Goal: Task Accomplishment & Management: Manage account settings

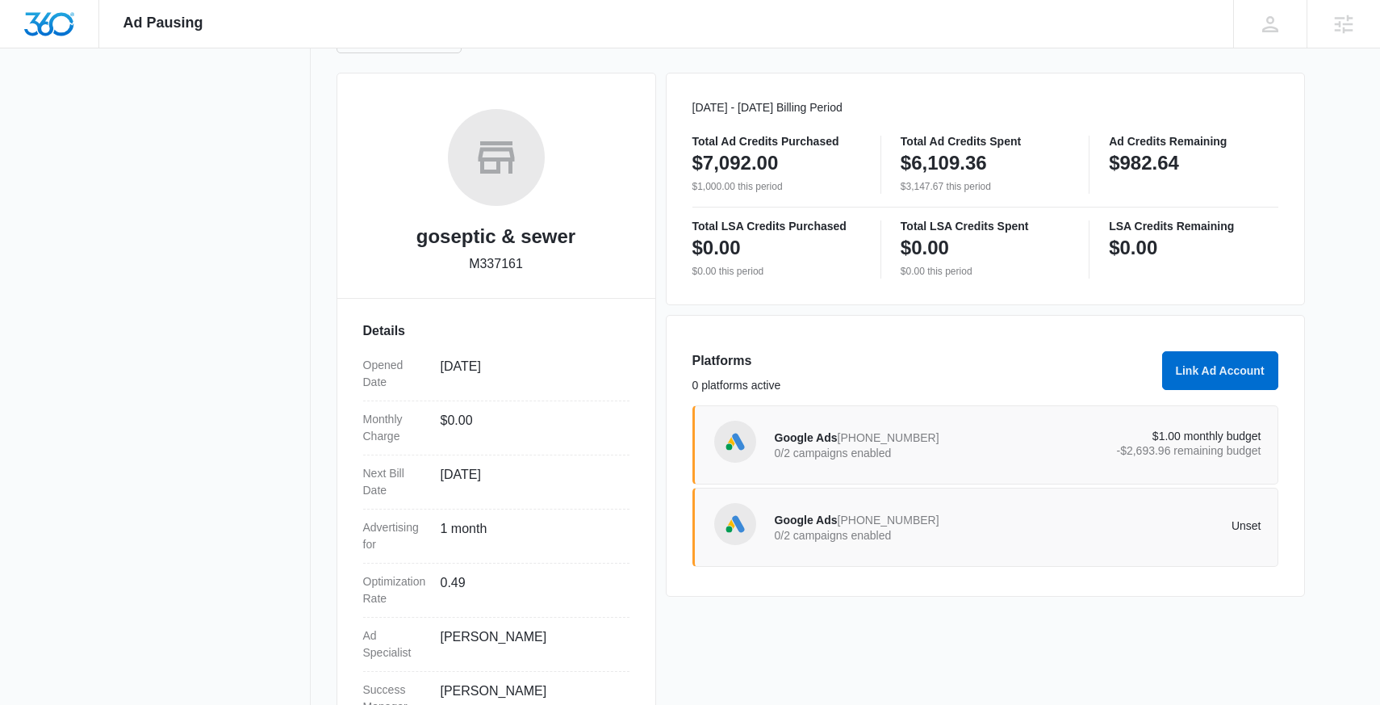
scroll to position [267, 0]
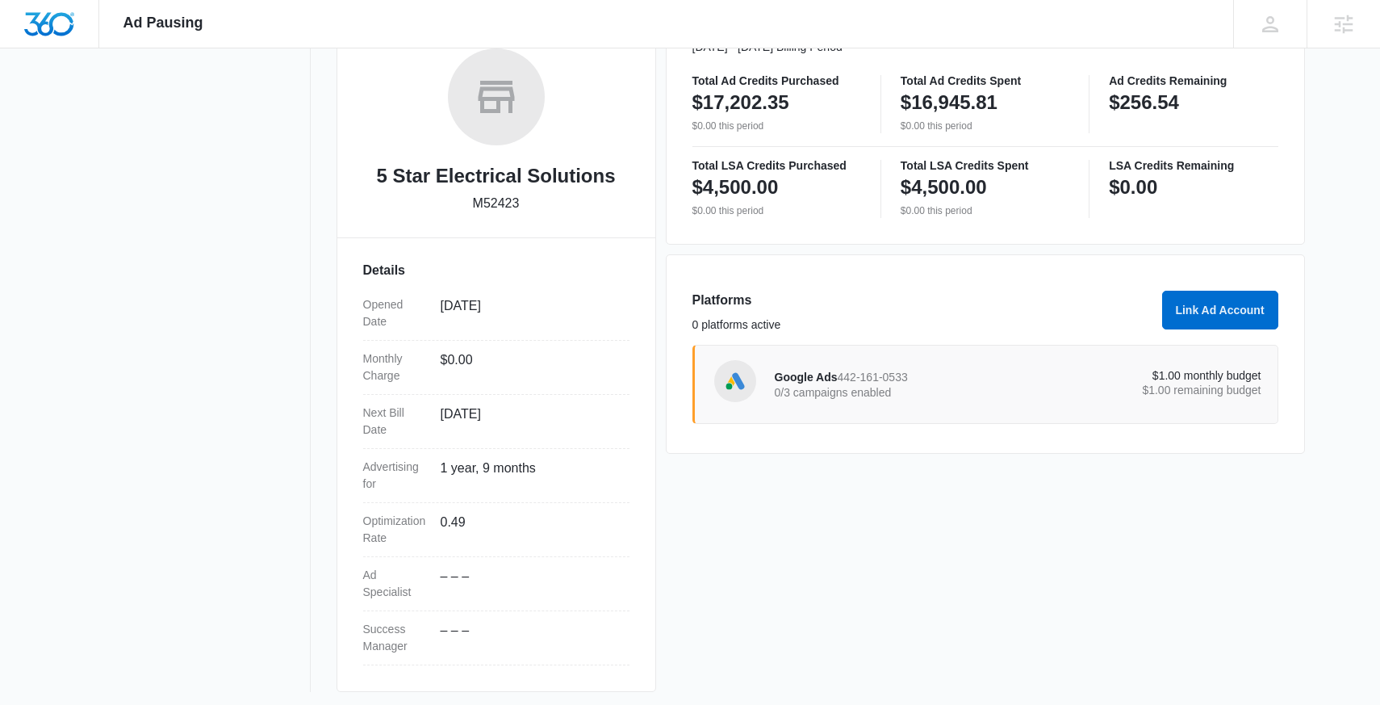
scroll to position [267, 0]
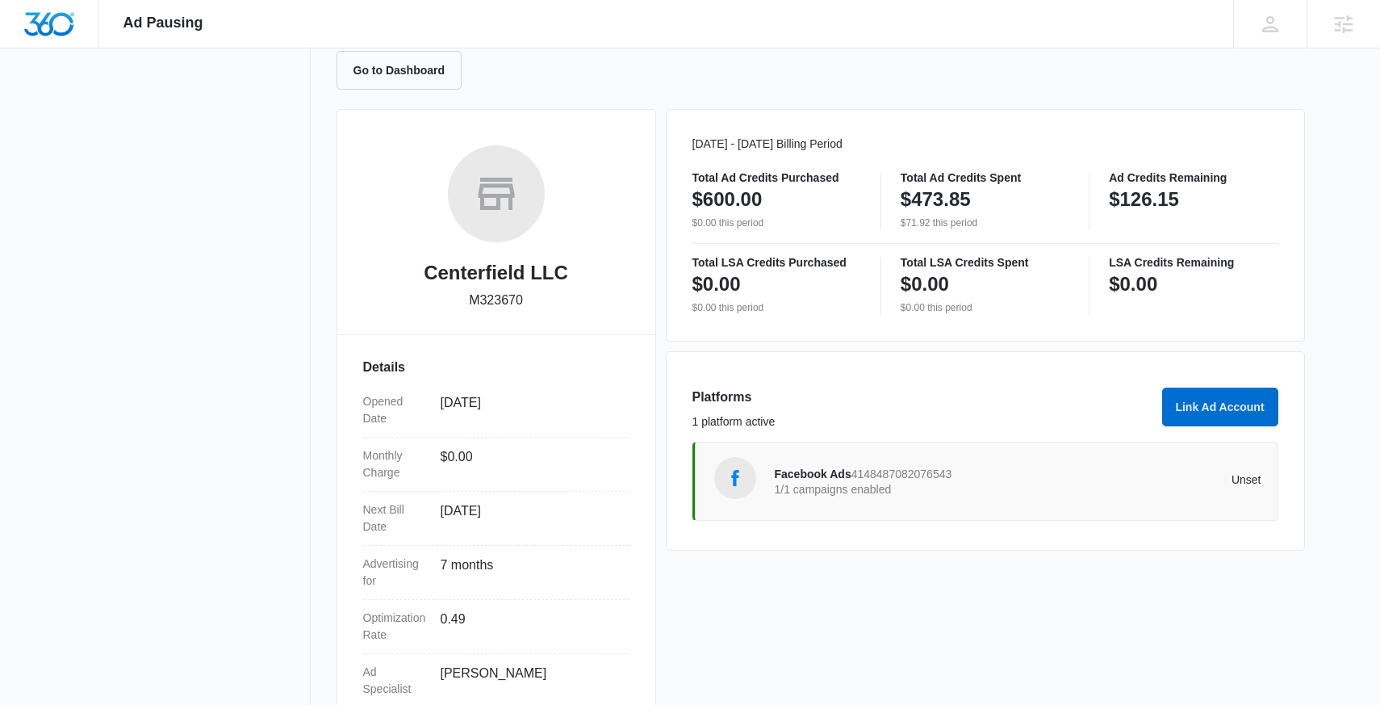
scroll to position [179, 0]
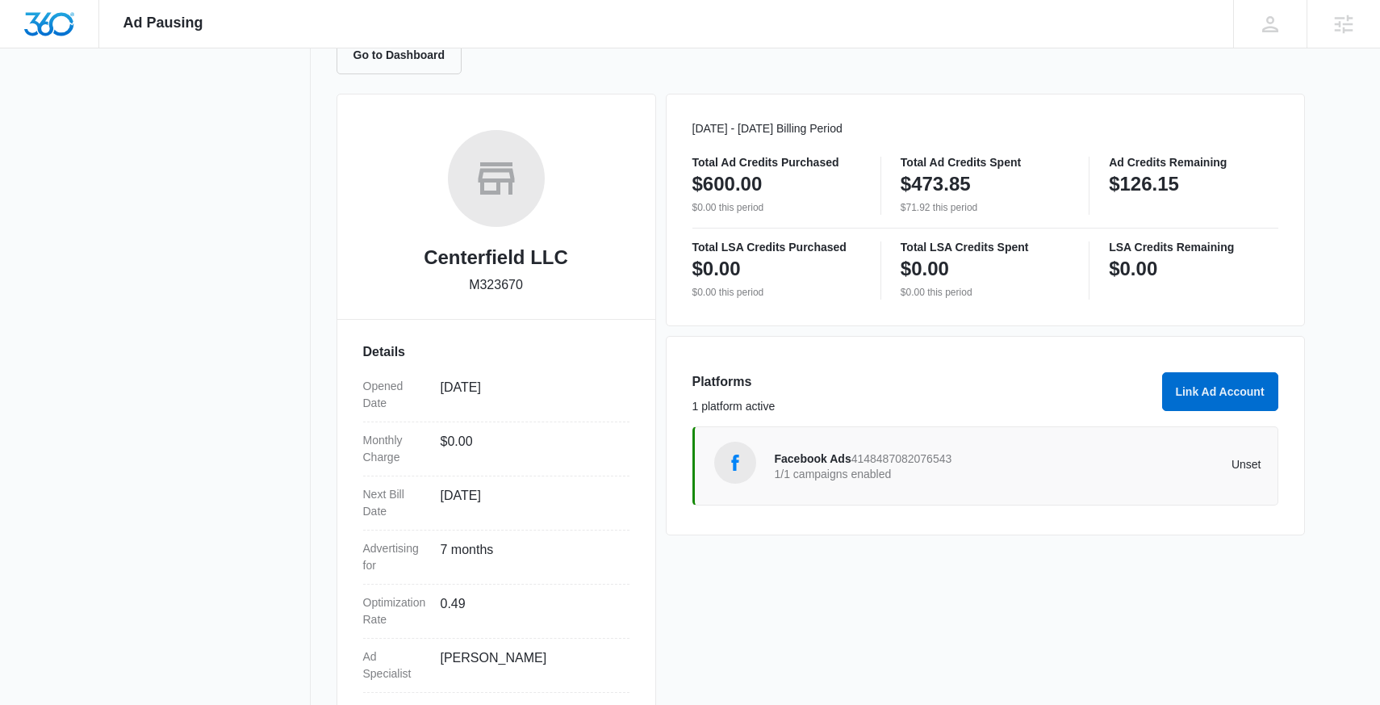
click at [1052, 497] on div "Facebook Ads 4148487082076543 1/1 campaigns enabled Unset" at bounding box center [986, 465] width 586 height 79
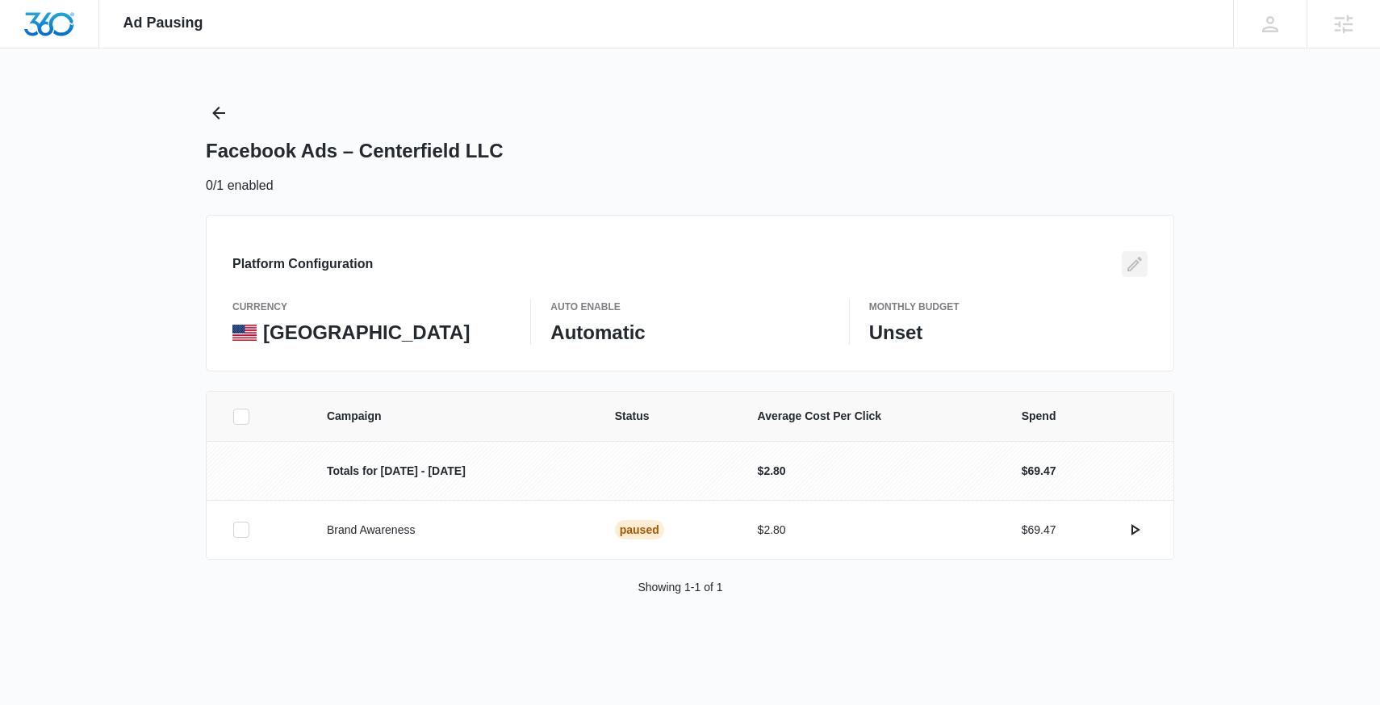
click at [1130, 269] on icon "Edit" at bounding box center [1134, 263] width 19 height 19
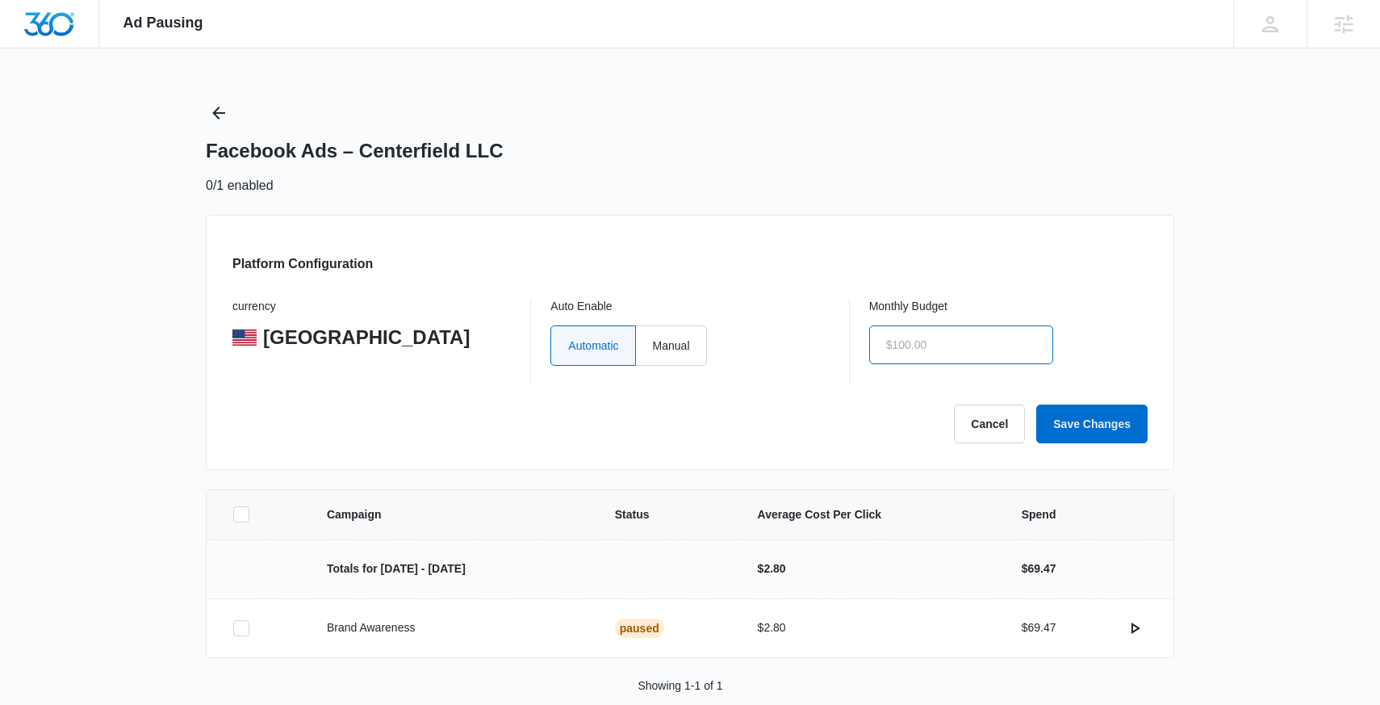
click at [997, 336] on input "text" at bounding box center [961, 344] width 184 height 39
type input "$1.00"
click at [701, 333] on label "Manual" at bounding box center [671, 345] width 71 height 40
click at [653, 345] on input "Manual" at bounding box center [652, 345] width 1 height 1
radio input "true"
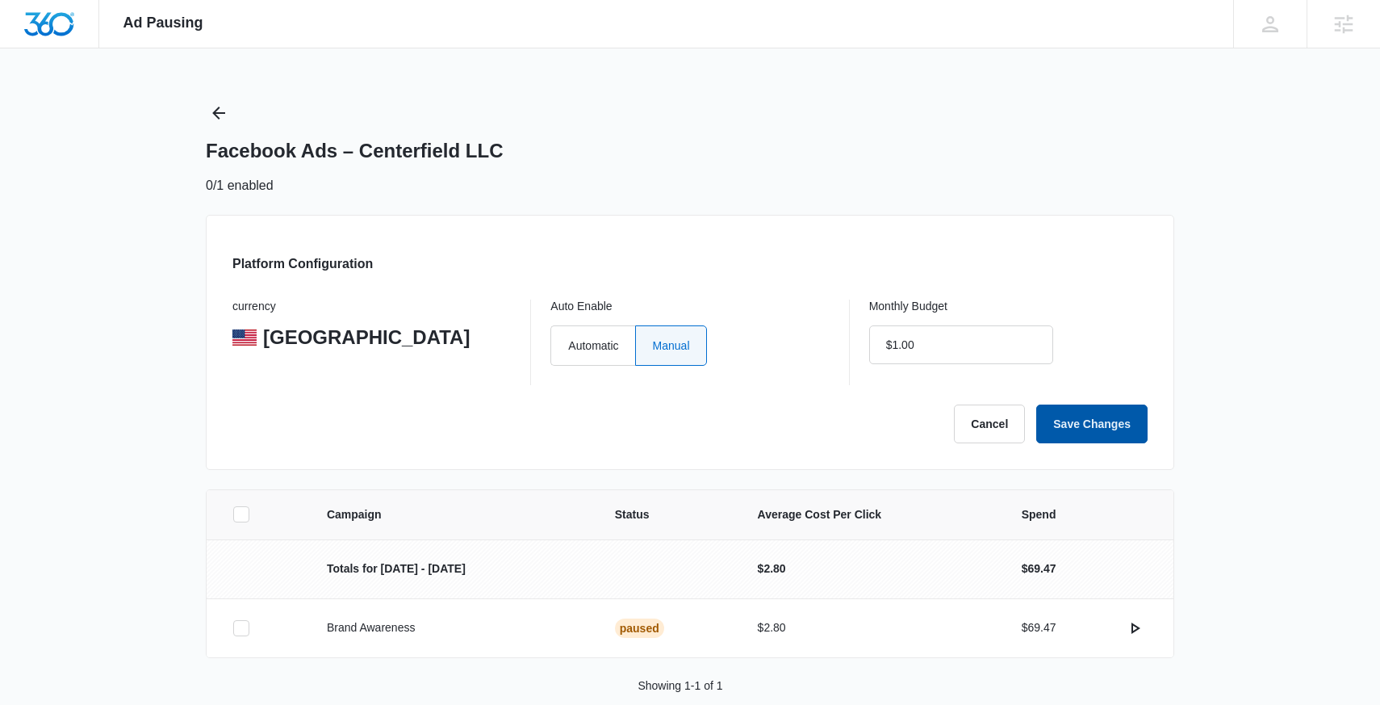
click at [1073, 421] on button "Save Changes" at bounding box center [1091, 423] width 111 height 39
